Goal: Complete application form: Complete application form

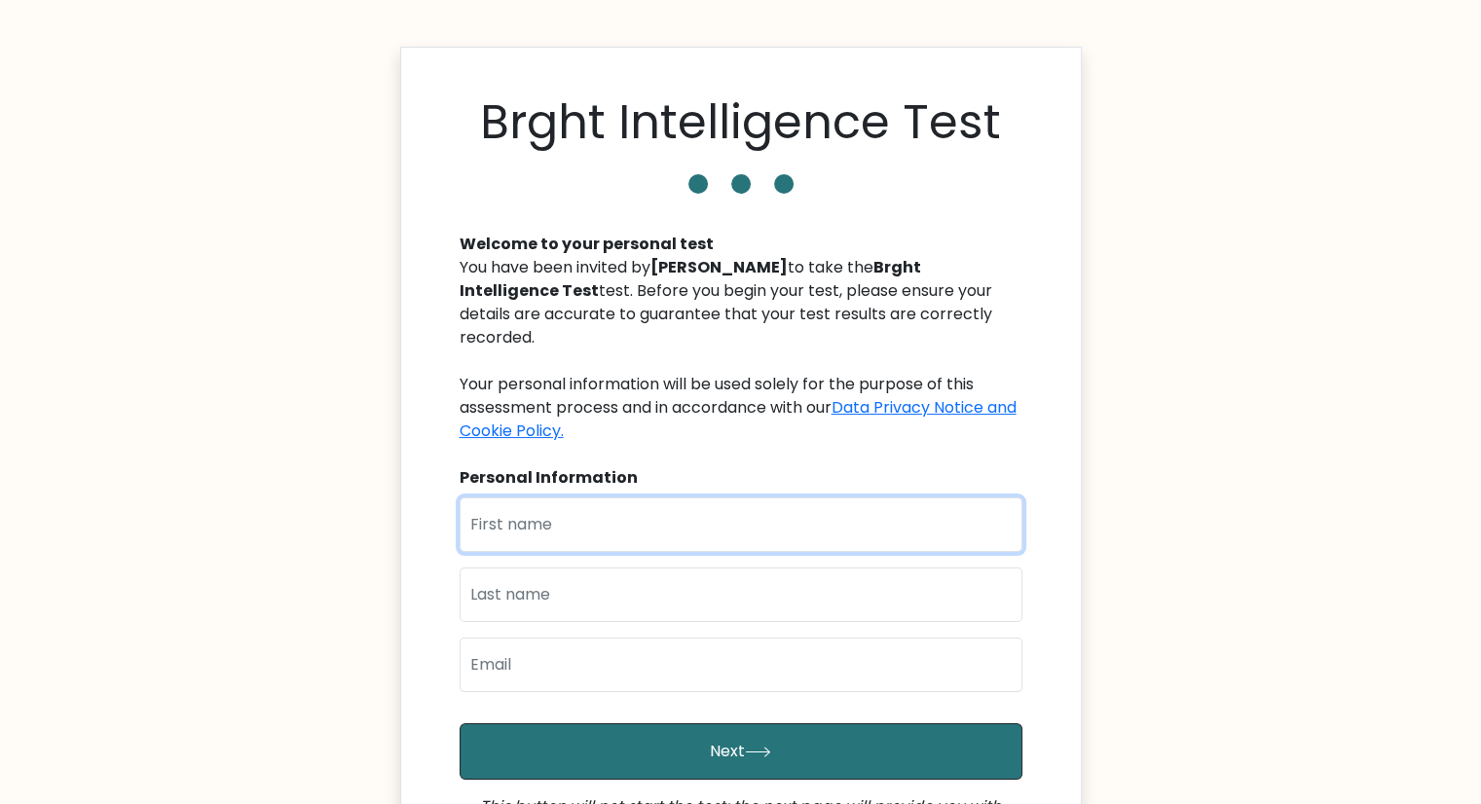
click at [614, 498] on input "text" at bounding box center [741, 525] width 563 height 55
type input "[PERSON_NAME]"
type input "Palombieri"
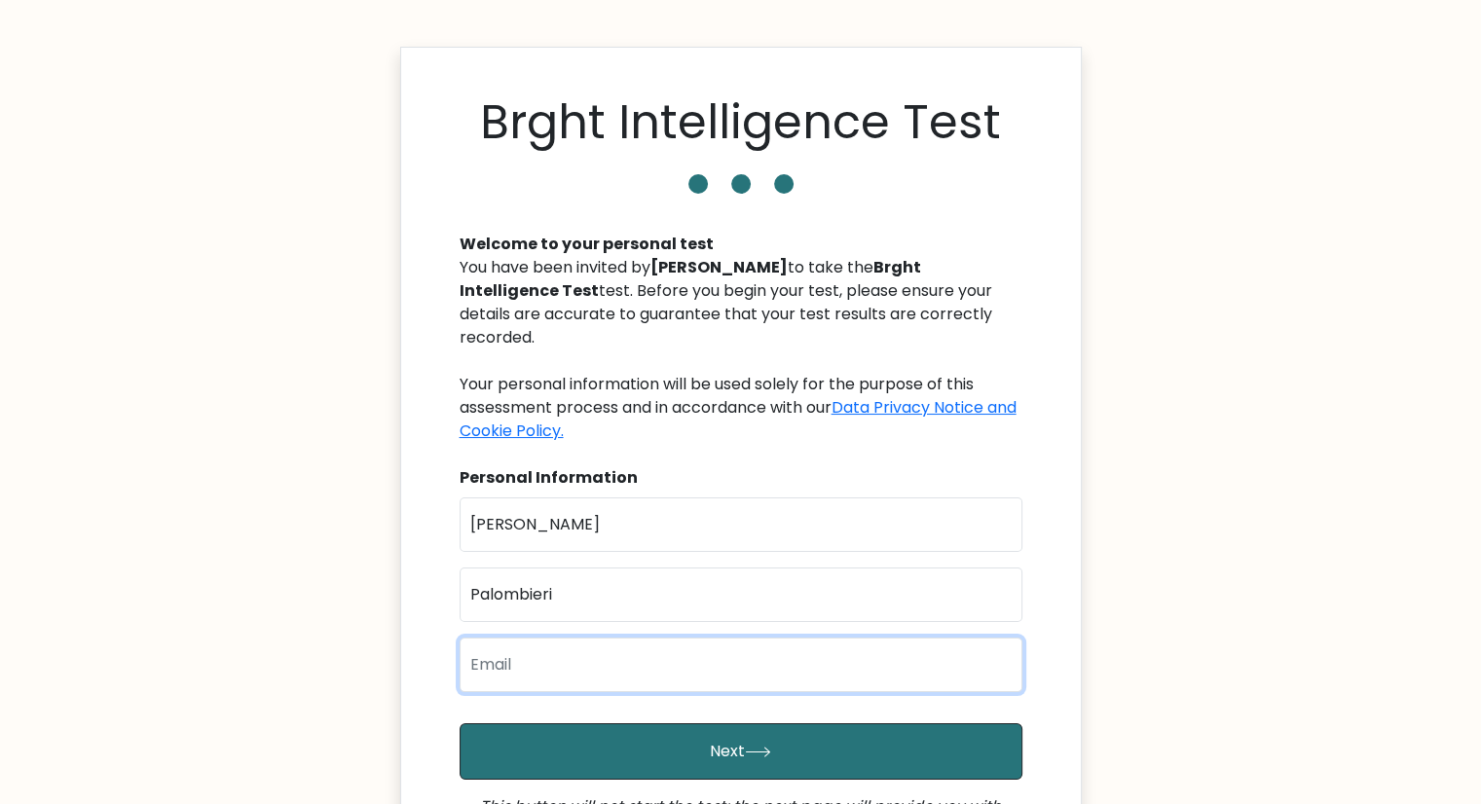
type input "[EMAIL_ADDRESS][DOMAIN_NAME]"
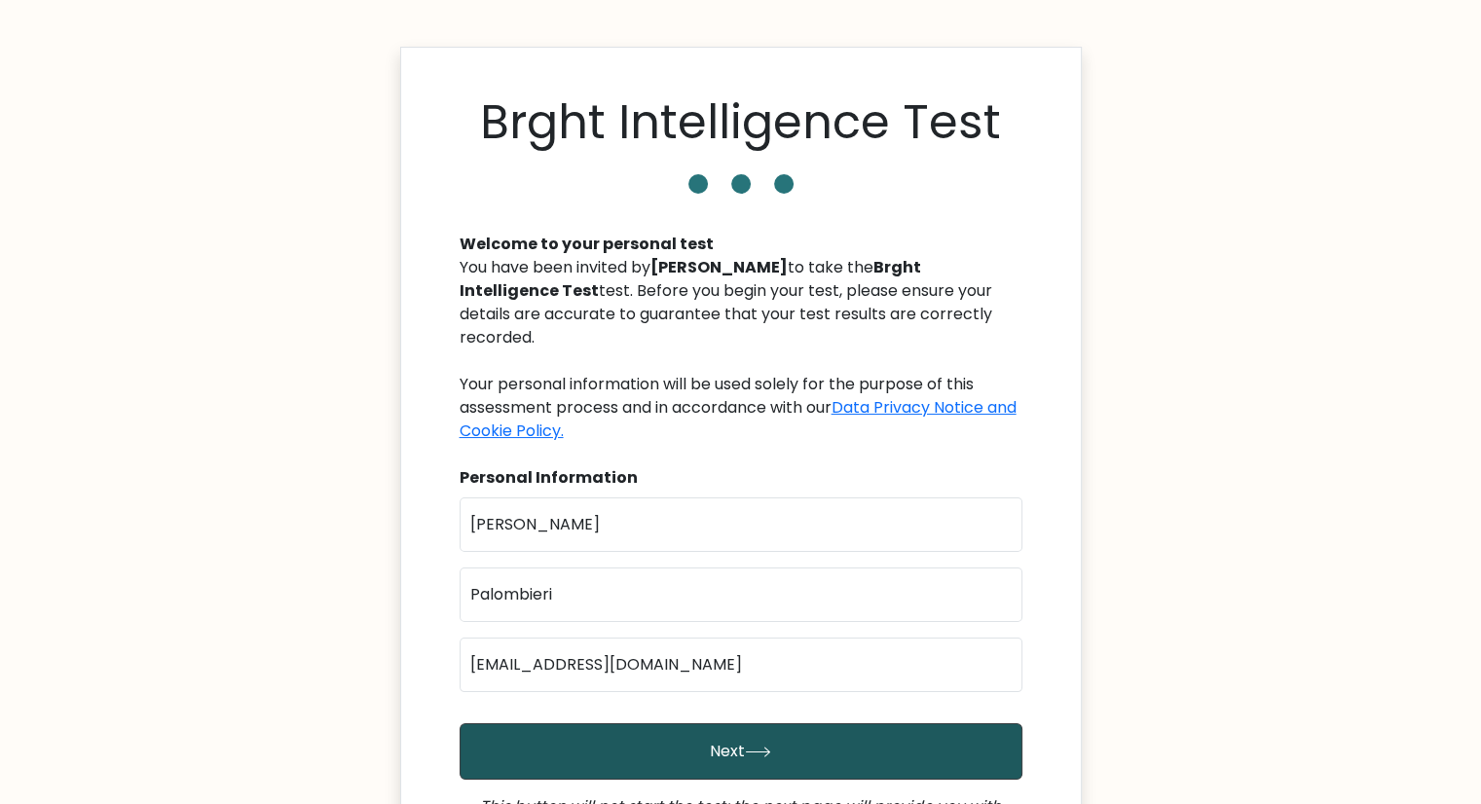
click at [693, 727] on button "Next" at bounding box center [741, 752] width 563 height 56
